Goal: Task Accomplishment & Management: Complete application form

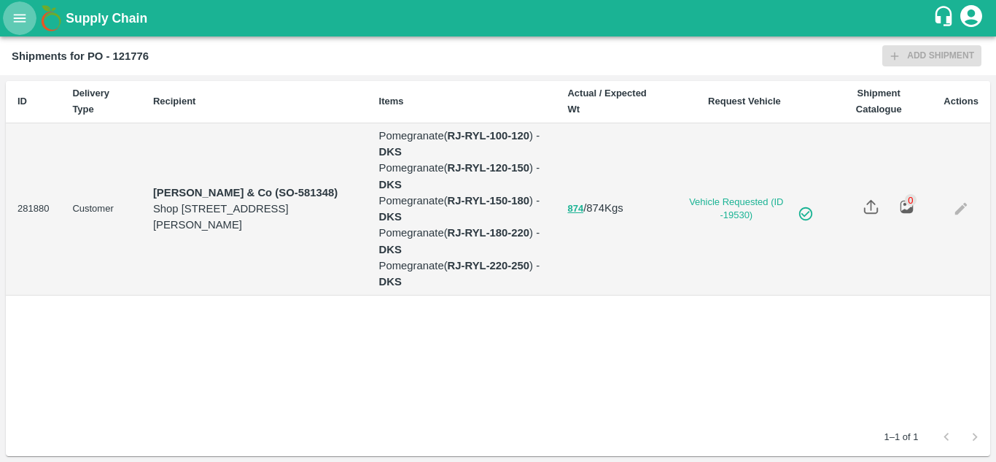
click at [11, 9] on button "open drawer" at bounding box center [20, 18] width 34 height 34
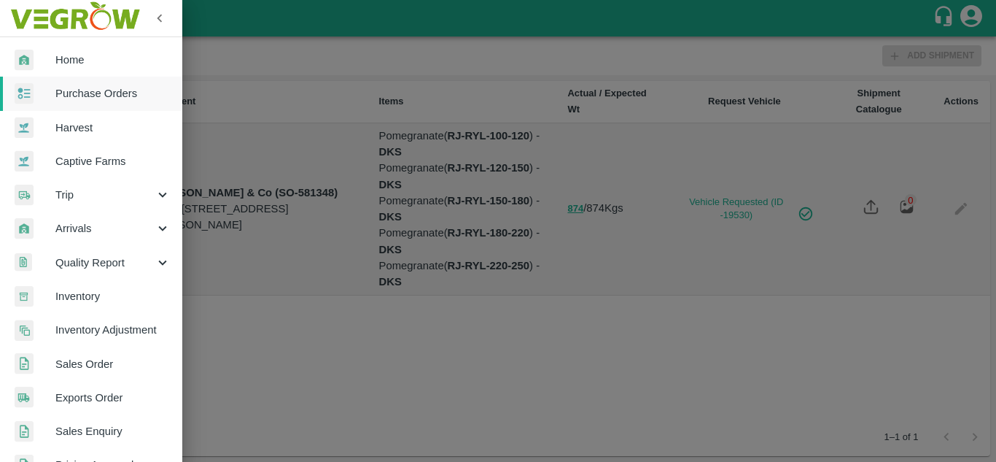
click at [77, 98] on span "Purchase Orders" at bounding box center [112, 93] width 115 height 16
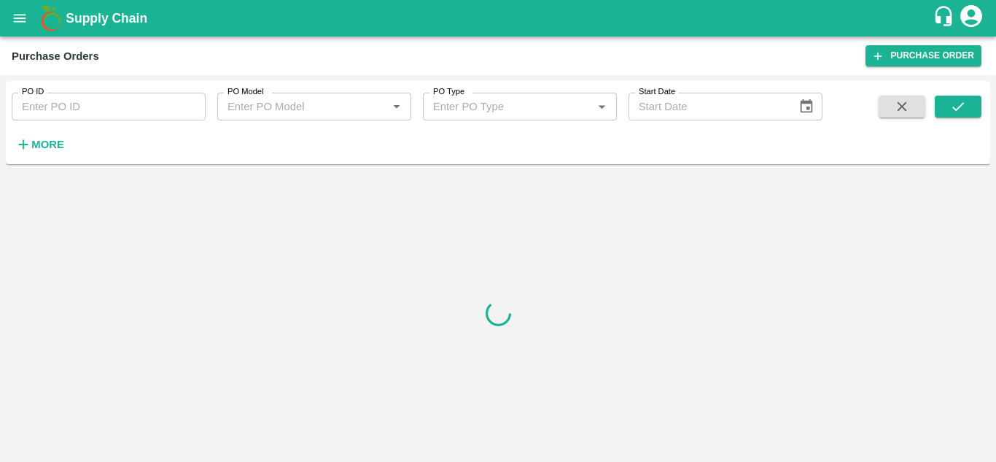
click at [31, 141] on strong "More" at bounding box center [47, 145] width 33 height 12
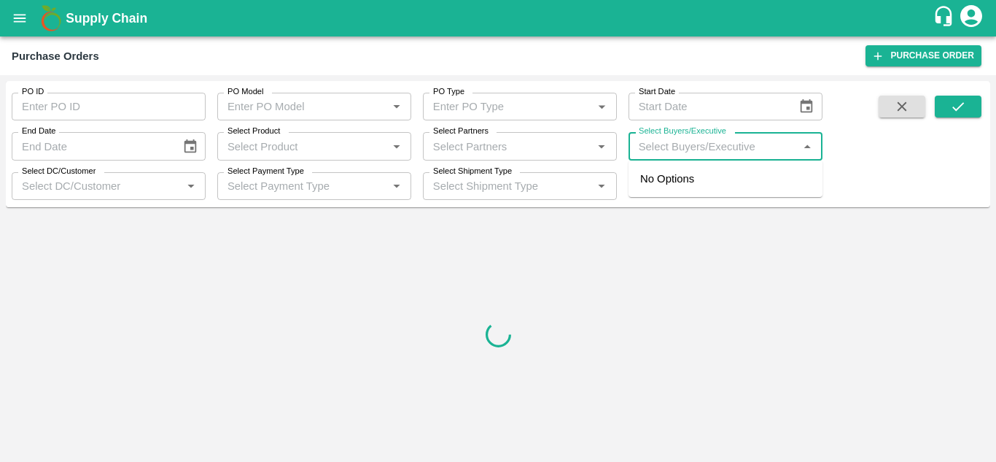
click at [700, 141] on input "Select Buyers/Executive" at bounding box center [713, 145] width 161 height 19
type input "Avinash"
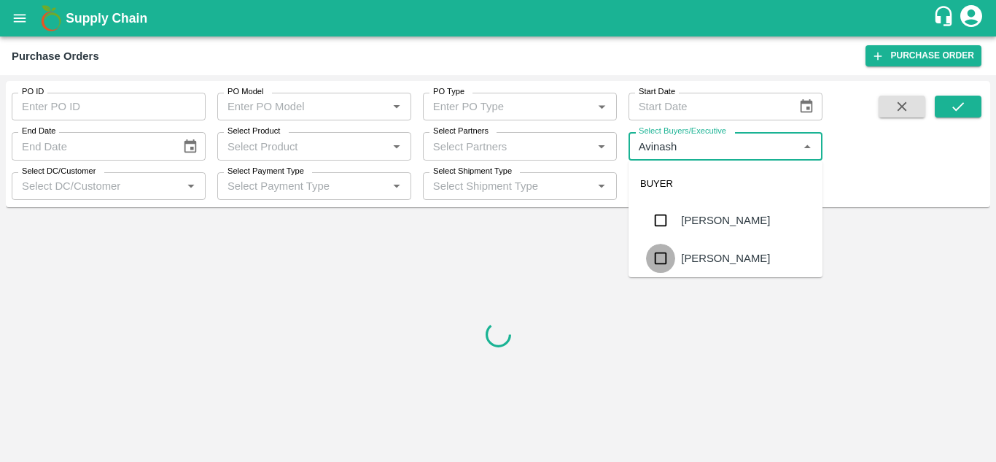
click at [658, 253] on input "checkbox" at bounding box center [660, 258] width 29 height 29
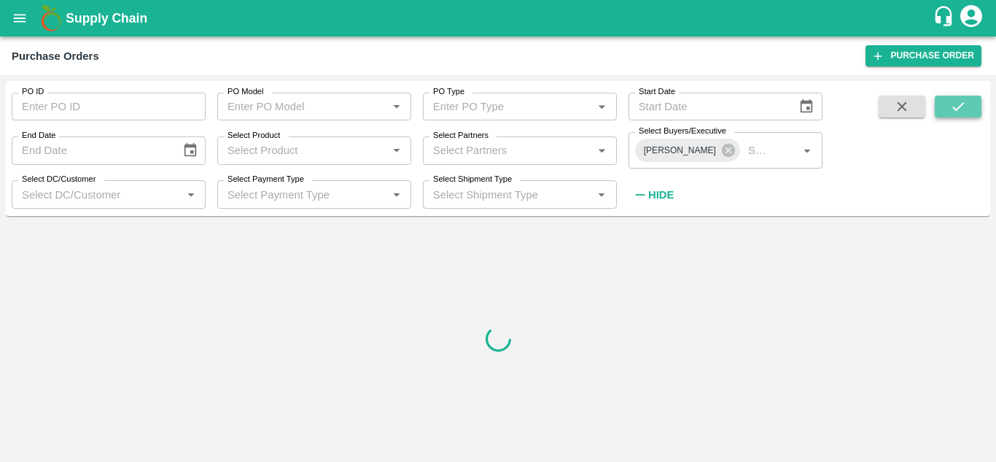
click at [963, 112] on icon "submit" at bounding box center [958, 106] width 16 height 16
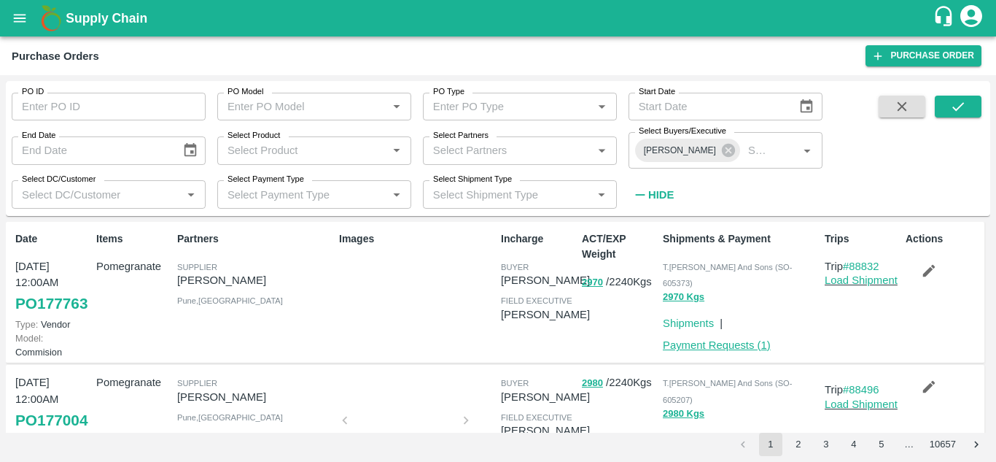
click at [736, 339] on link "Payment Requests ( 1 )" at bounding box center [717, 345] width 108 height 12
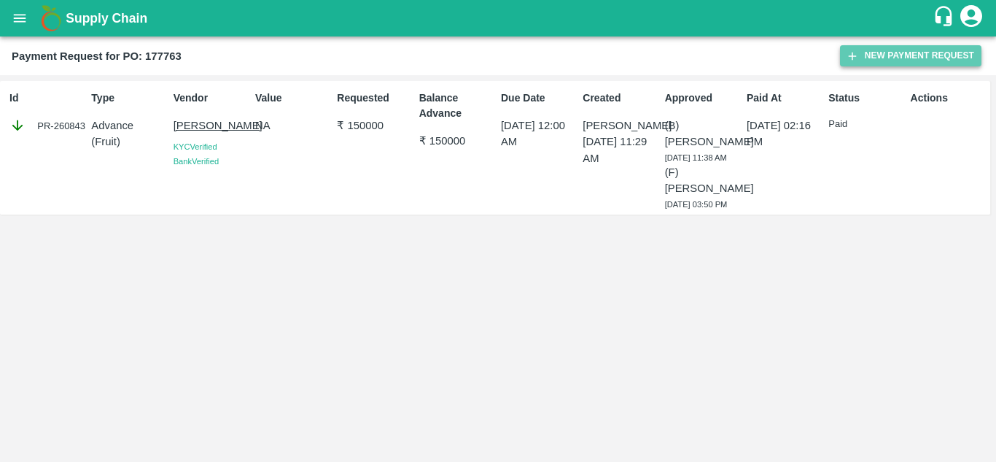
click at [901, 61] on button "New Payment Request" at bounding box center [910, 55] width 141 height 21
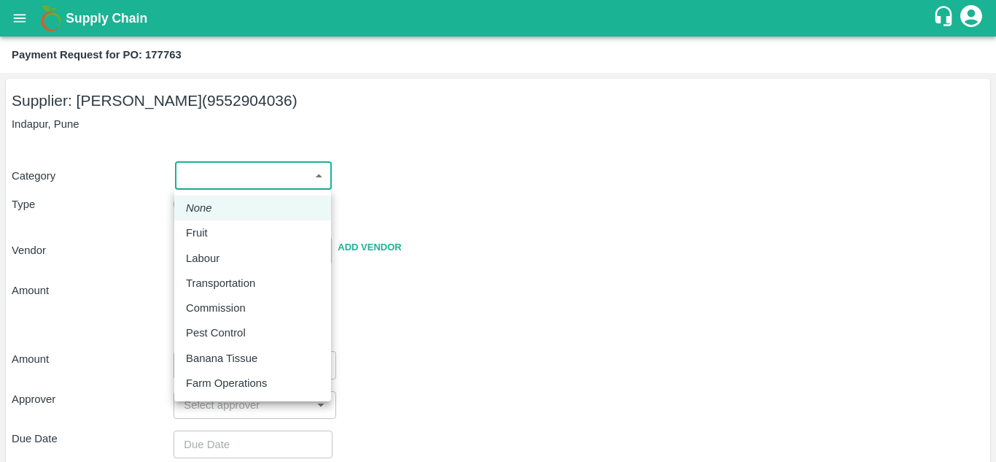
click at [221, 181] on body "Supply Chain Payment Request for PO: 177763 Supplier: [PERSON_NAME] (9552904036…" at bounding box center [498, 231] width 996 height 462
click at [220, 236] on div "Fruit" at bounding box center [252, 233] width 133 height 16
type input "1"
type input "[PERSON_NAME] - 9552904036(Supplier)"
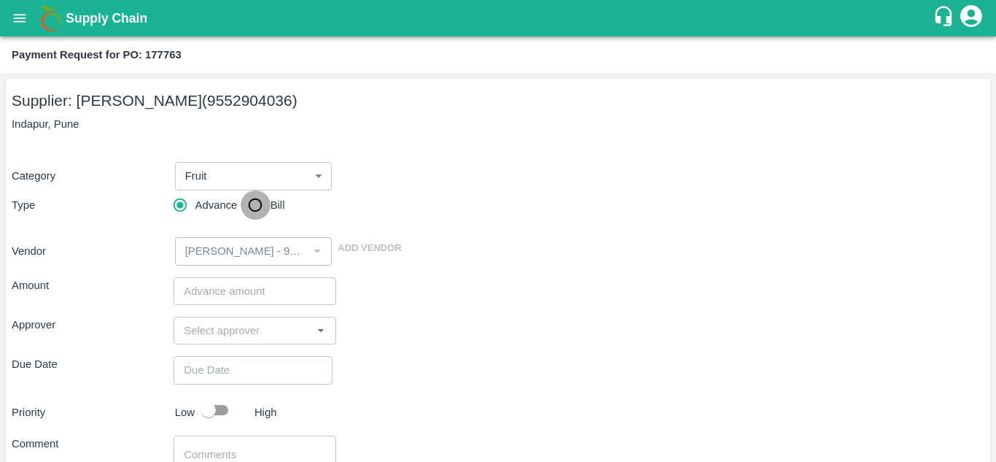
click at [248, 203] on input "Bill" at bounding box center [255, 204] width 29 height 29
radio input "true"
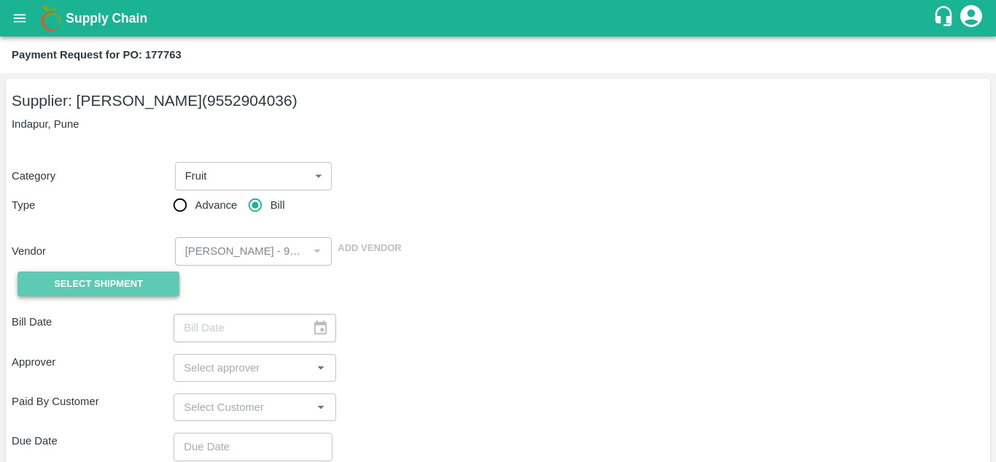
click at [115, 283] on span "Select Shipment" at bounding box center [98, 284] width 89 height 17
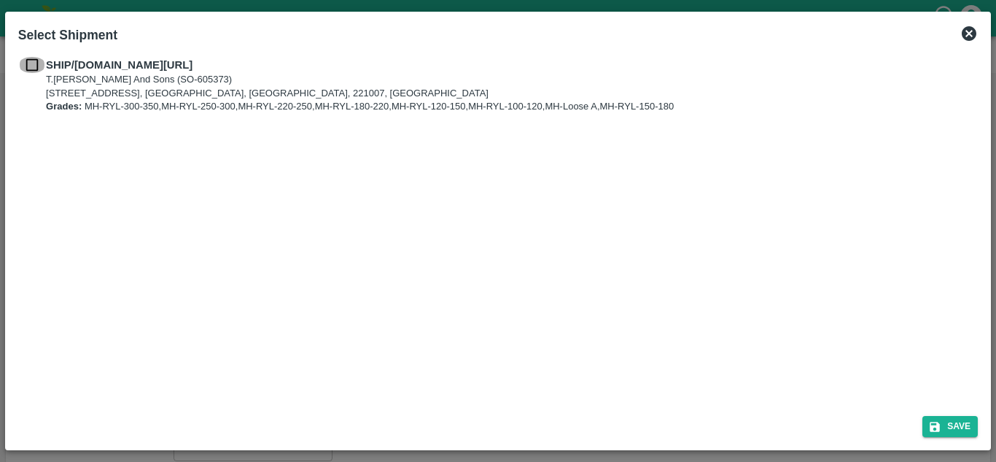
click at [37, 67] on input "checkbox" at bounding box center [32, 65] width 28 height 16
checkbox input "true"
click at [936, 431] on icon "submit" at bounding box center [935, 426] width 10 height 10
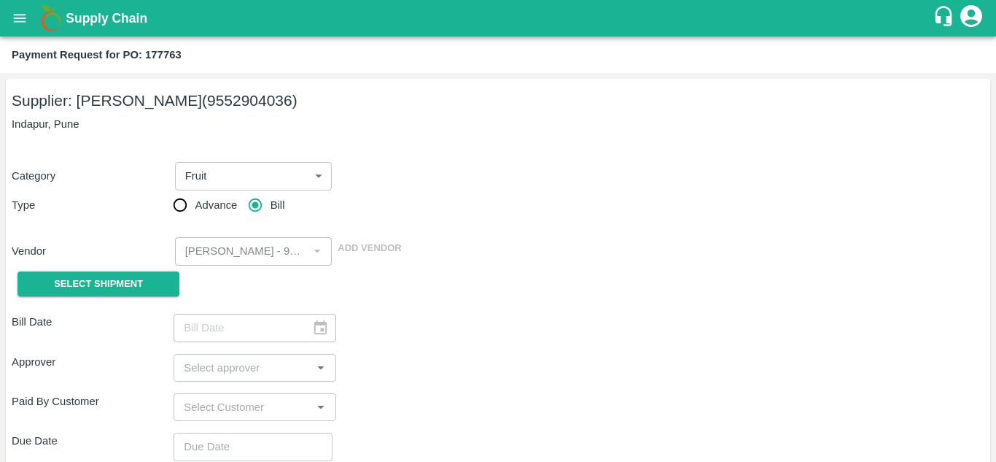
type input "[DATE]"
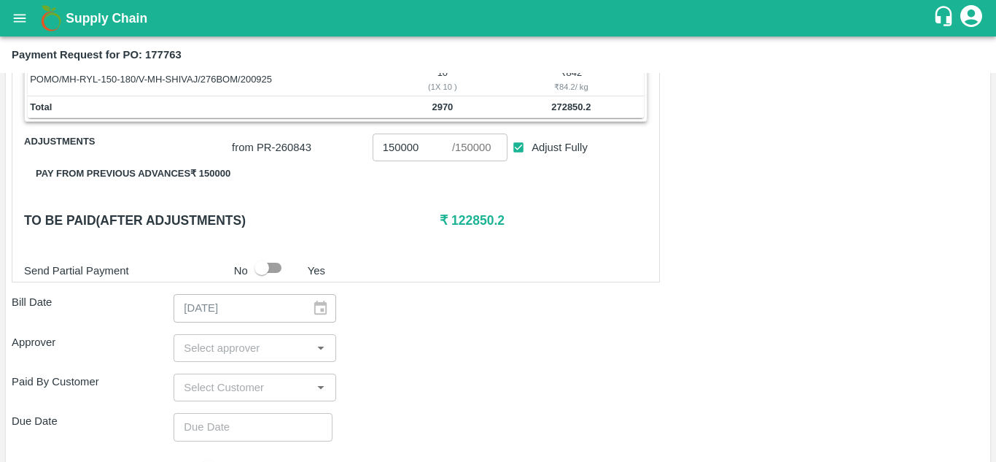
scroll to position [510, 0]
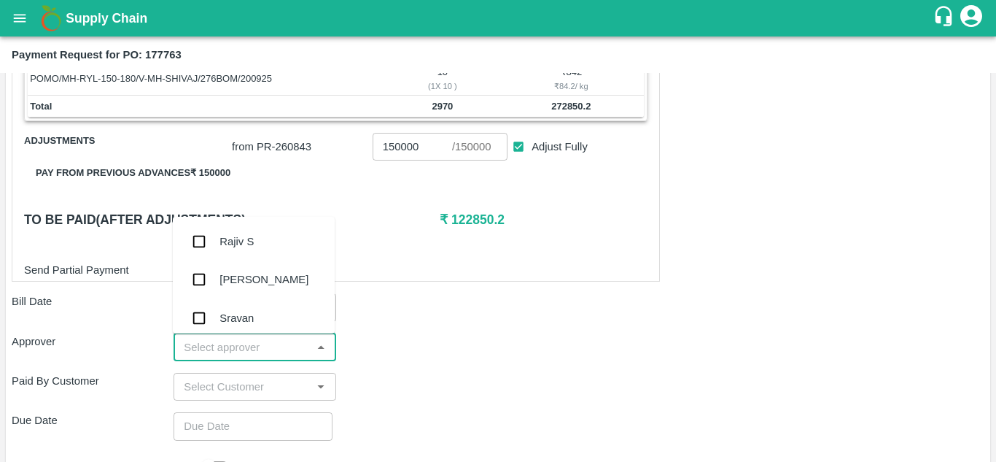
click at [202, 351] on input "input" at bounding box center [242, 347] width 129 height 19
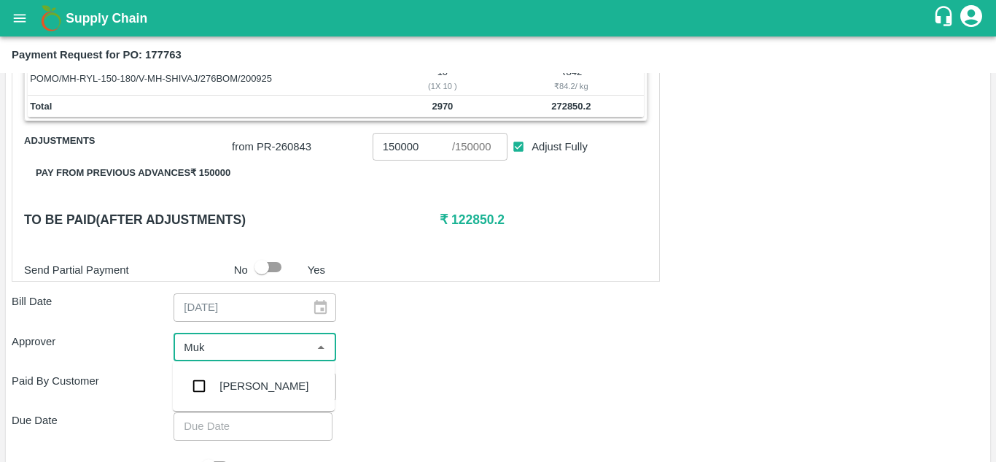
type input "Muku"
click at [199, 375] on input "checkbox" at bounding box center [198, 385] width 29 height 29
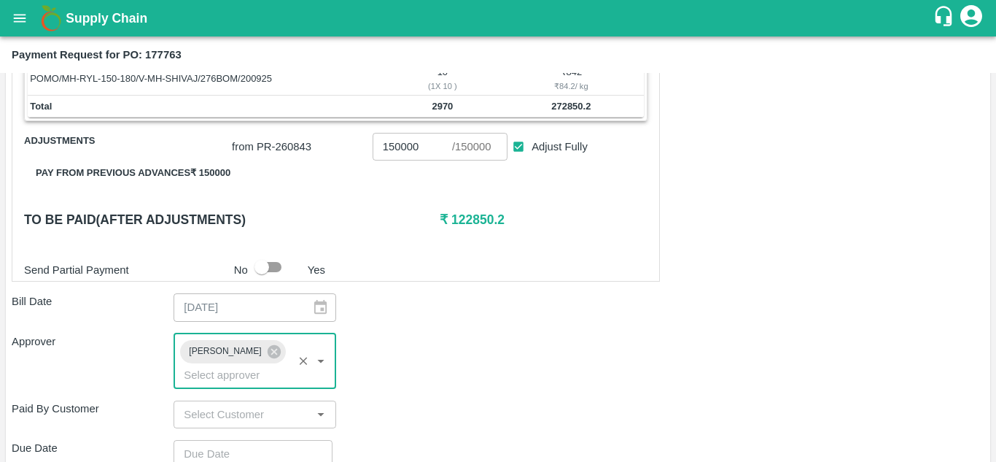
scroll to position [714, 0]
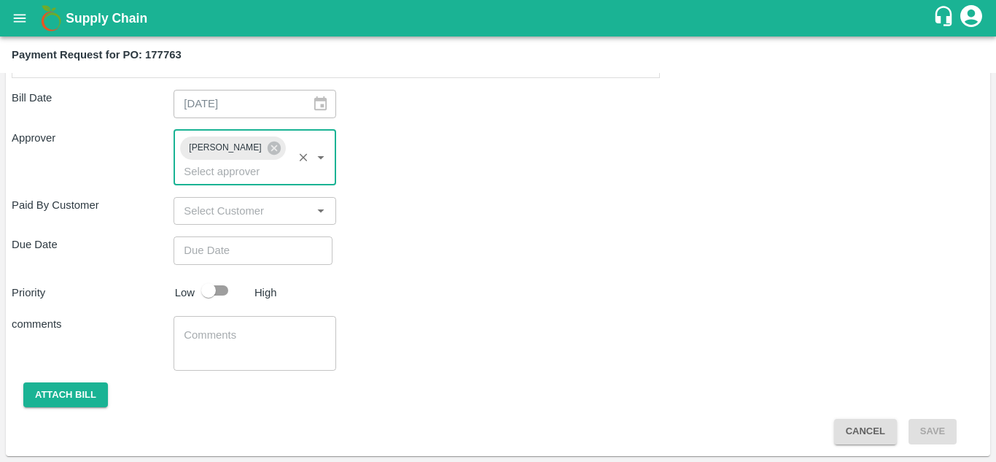
type input "DD/MM/YYYY hh:mm aa"
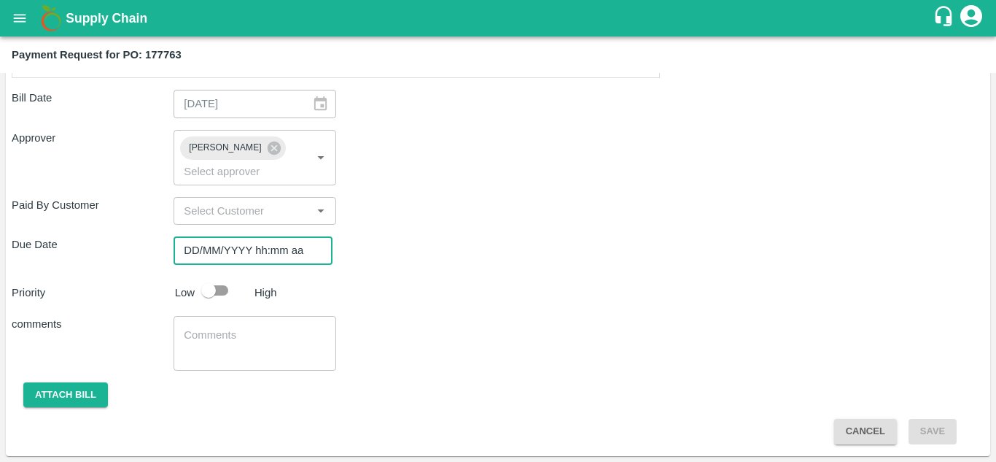
click at [179, 254] on input "DD/MM/YYYY hh:mm aa" at bounding box center [248, 250] width 149 height 28
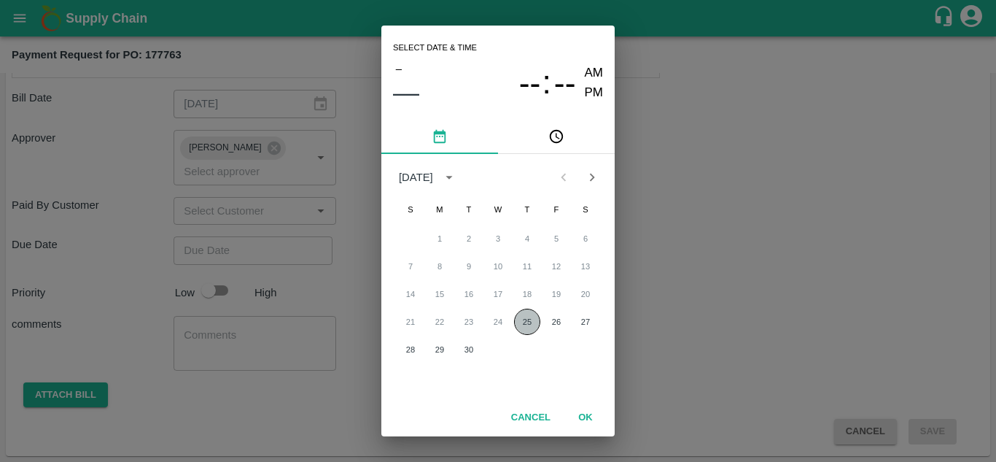
click at [529, 326] on button "25" at bounding box center [527, 321] width 26 height 26
type input "[DATE] 12:00 AM"
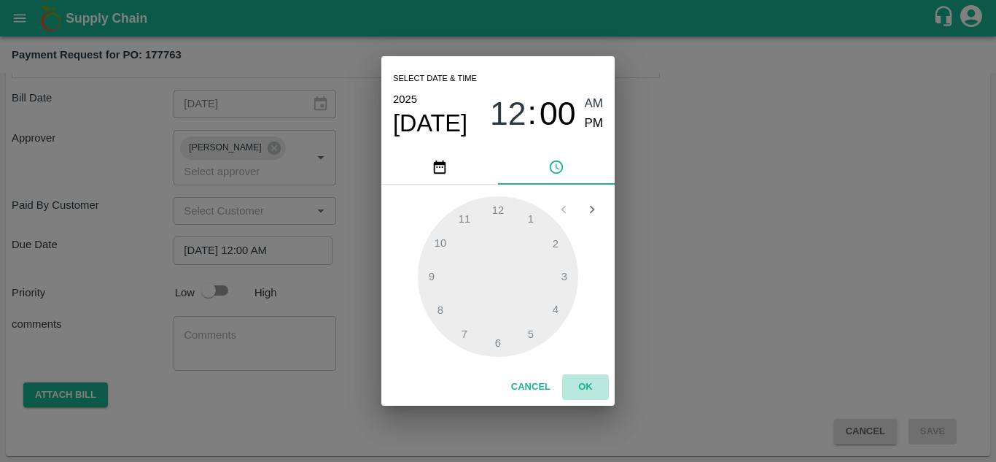
click at [580, 379] on button "OK" at bounding box center [585, 387] width 47 height 26
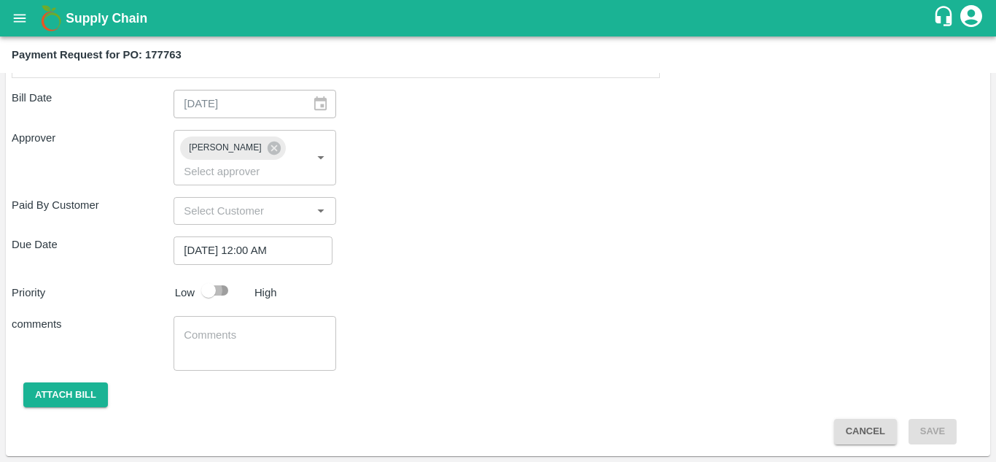
click at [209, 286] on input "checkbox" at bounding box center [208, 290] width 83 height 28
checkbox input "true"
click at [85, 397] on button "Attach bill" at bounding box center [65, 395] width 85 height 26
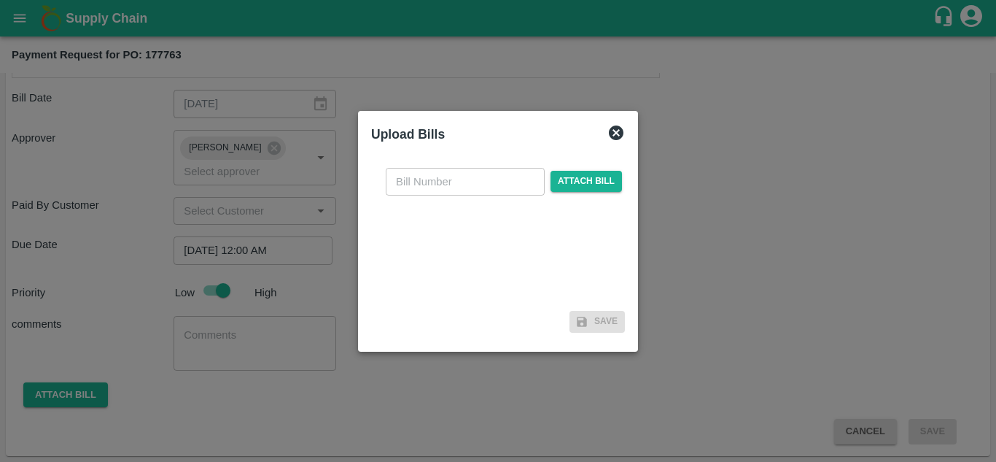
click at [478, 174] on input "text" at bounding box center [465, 182] width 159 height 28
type input "177763"
click at [580, 186] on span "Attach bill" at bounding box center [586, 181] width 71 height 21
click at [0, 0] on input "Attach bill" at bounding box center [0, 0] width 0 height 0
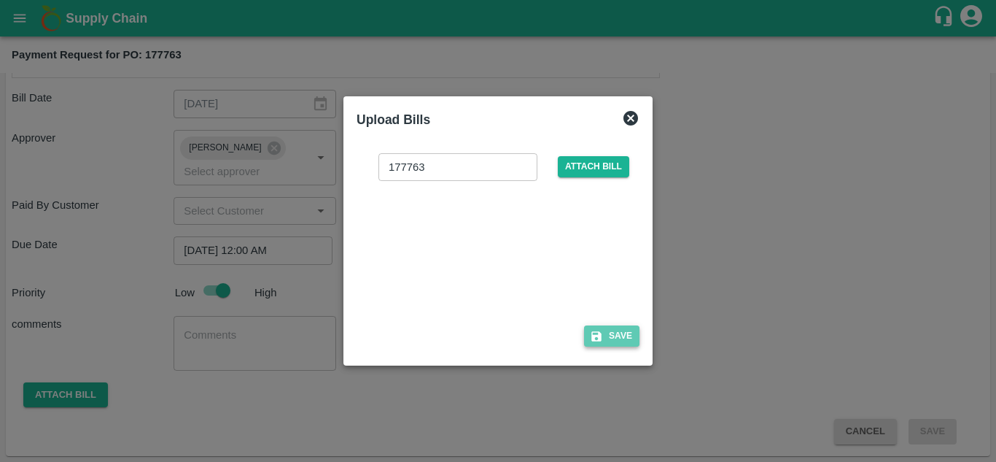
click at [610, 338] on button "Save" at bounding box center [611, 335] width 55 height 21
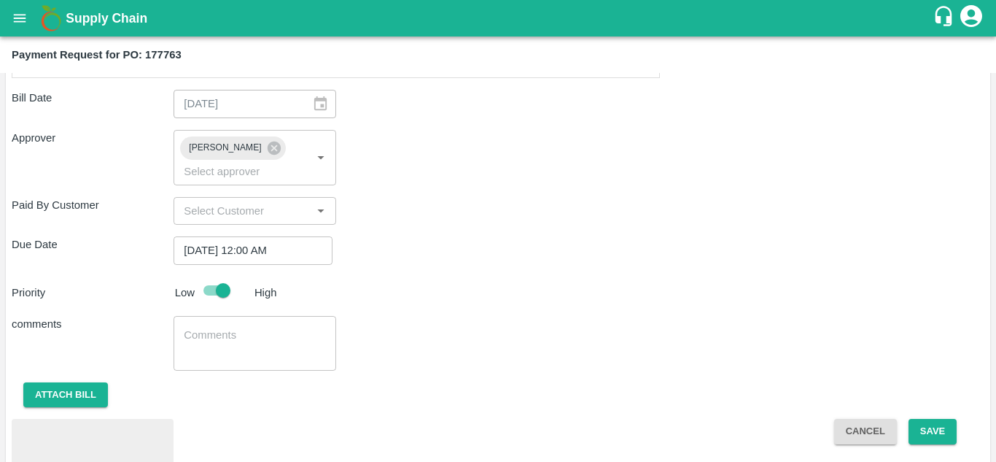
scroll to position [791, 0]
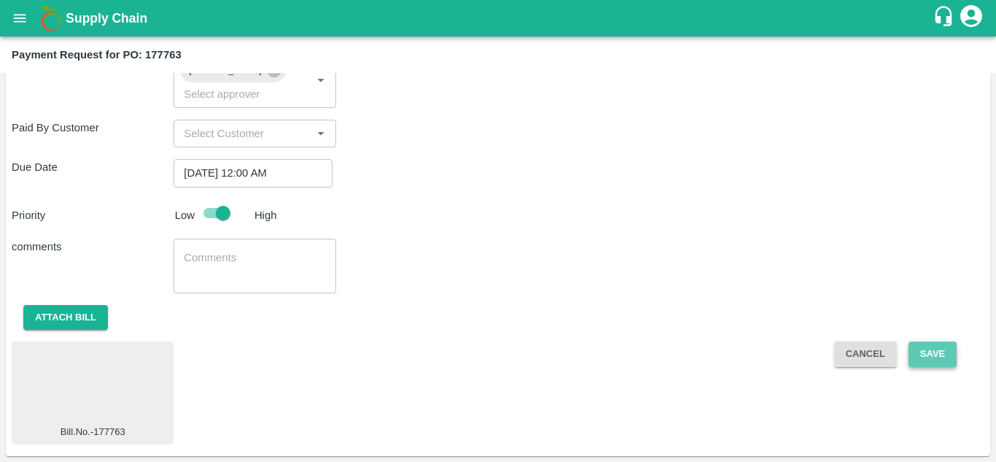
click at [938, 347] on button "Save" at bounding box center [933, 354] width 48 height 26
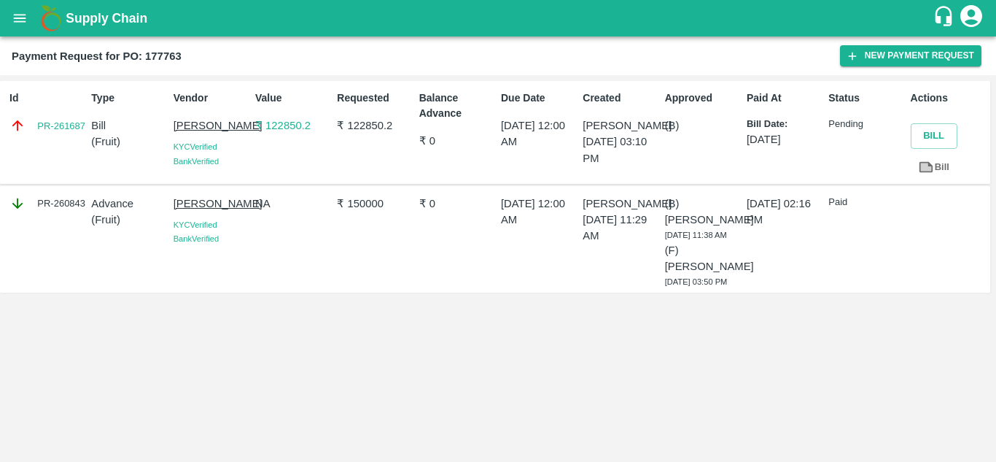
click at [18, 20] on icon "open drawer" at bounding box center [20, 18] width 16 height 16
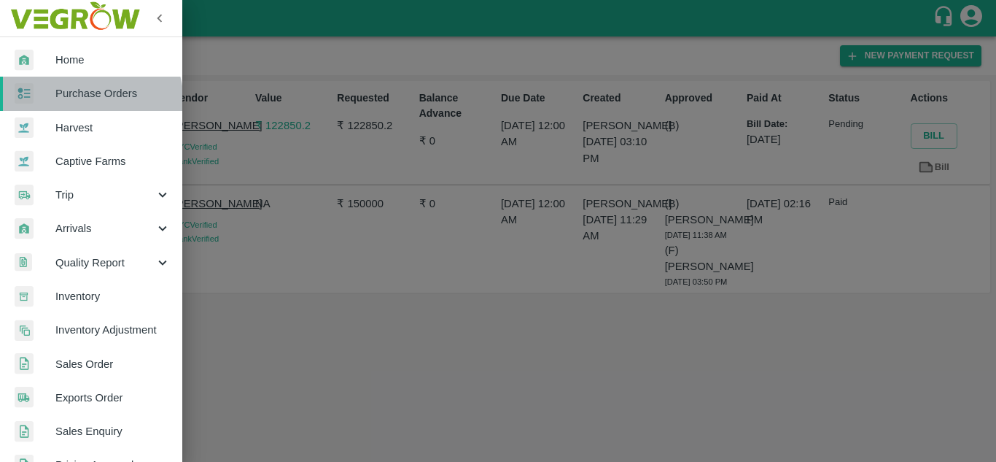
click at [76, 104] on link "Purchase Orders" at bounding box center [91, 94] width 182 height 34
